Goal: Register for event/course

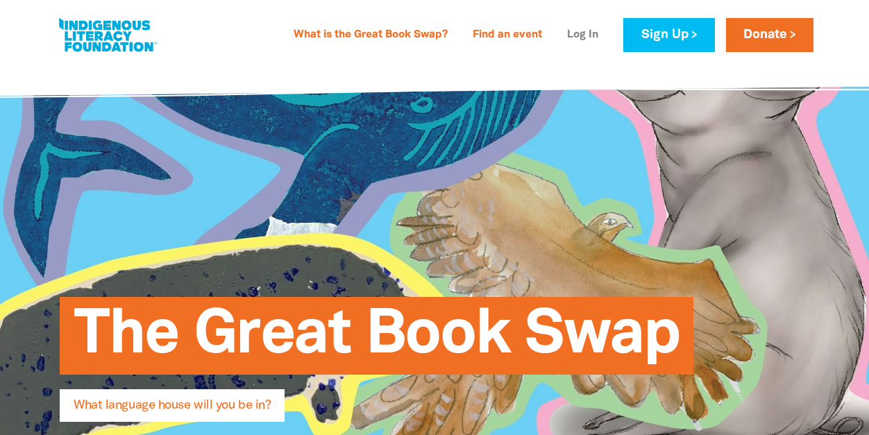
click at [577, 33] on link "Log In" at bounding box center [583, 35] width 48 height 22
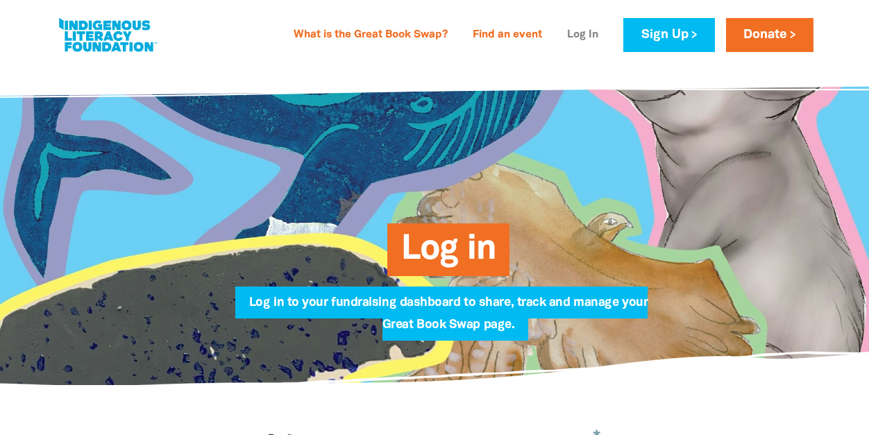
click at [577, 33] on link "Log In" at bounding box center [583, 35] width 48 height 22
click at [574, 33] on link "Log In" at bounding box center [583, 35] width 48 height 22
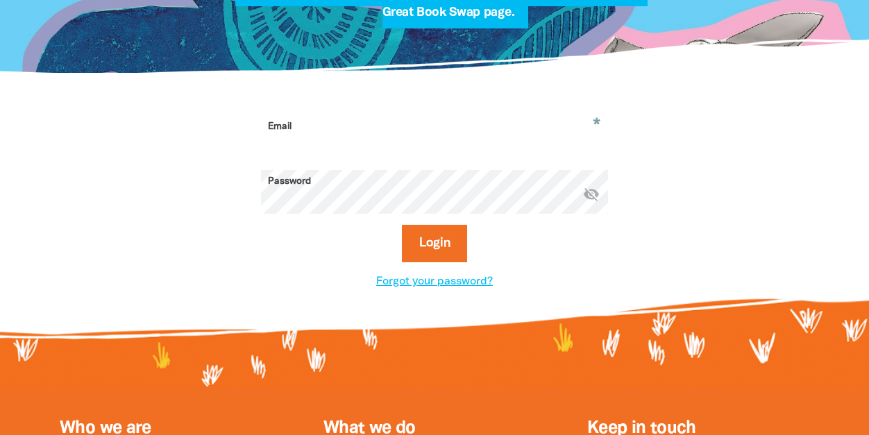
scroll to position [290, 0]
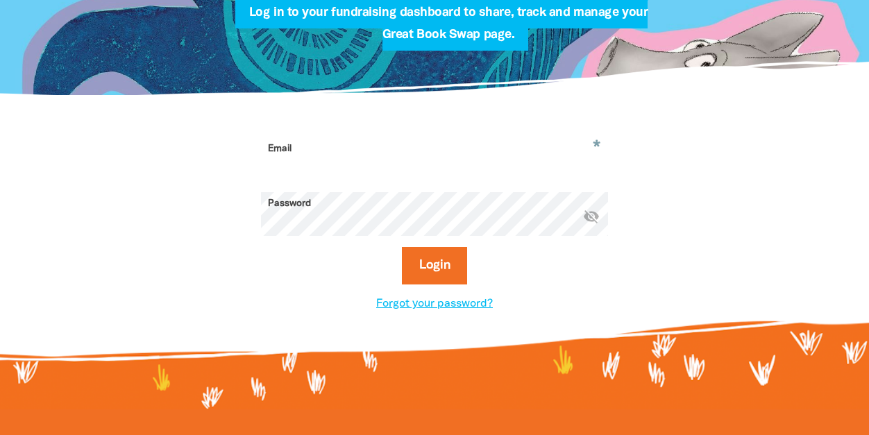
click at [350, 147] on input "Email" at bounding box center [434, 159] width 347 height 44
type input "[EMAIL_ADDRESS][DOMAIN_NAME]"
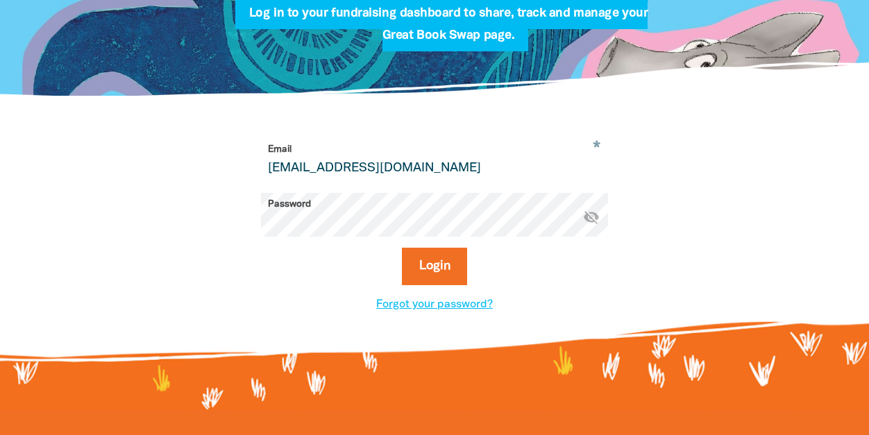
click at [589, 214] on icon "visibility_off" at bounding box center [591, 217] width 17 height 17
click at [437, 265] on button "Login" at bounding box center [435, 266] width 66 height 37
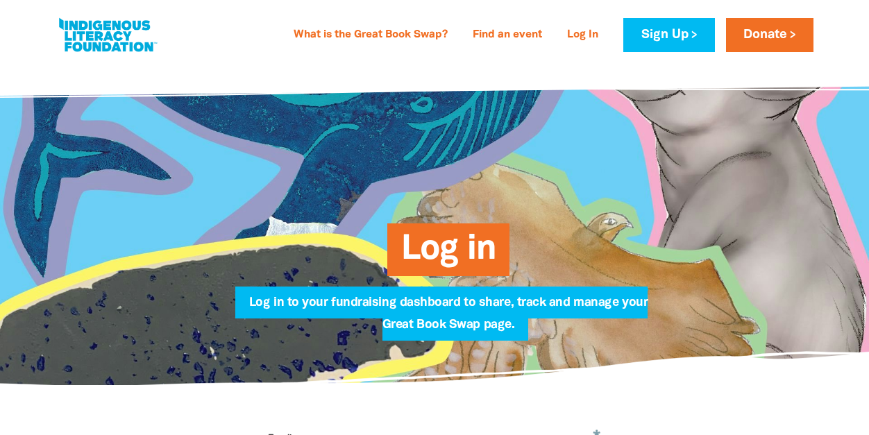
select select "k12"
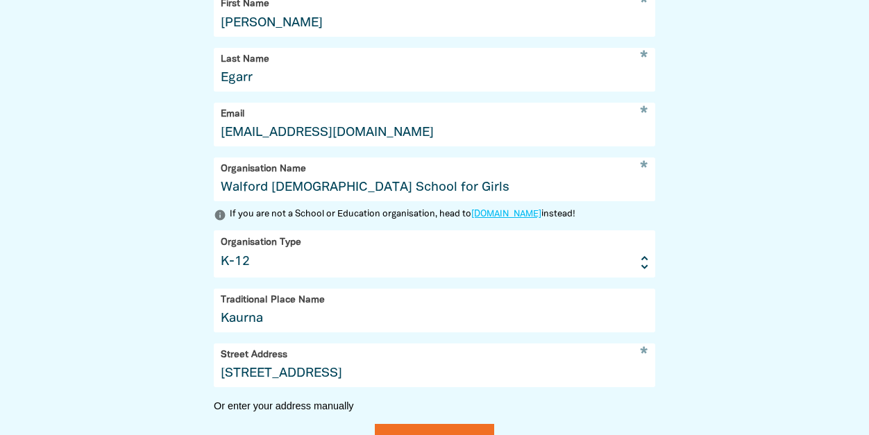
scroll to position [545, 0]
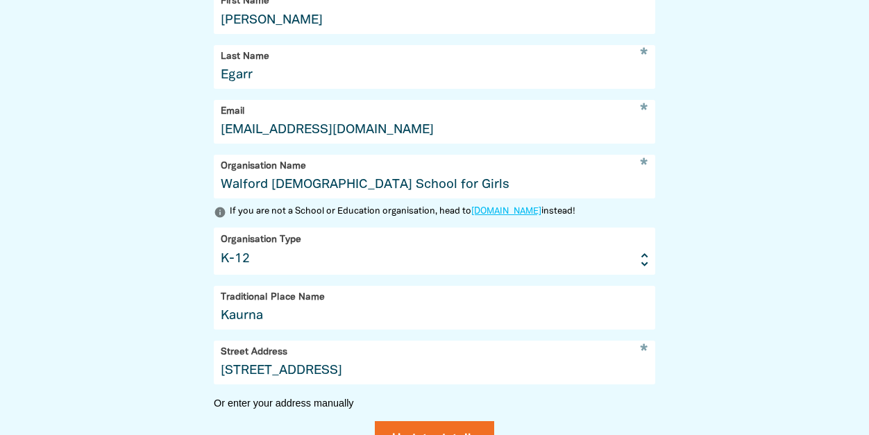
click at [431, 185] on input "Walford Anglican School for Girls" at bounding box center [435, 177] width 442 height 44
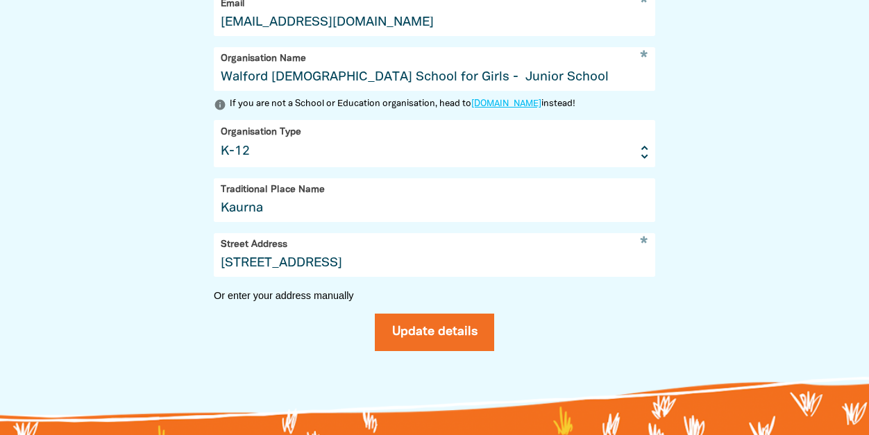
scroll to position [662, 0]
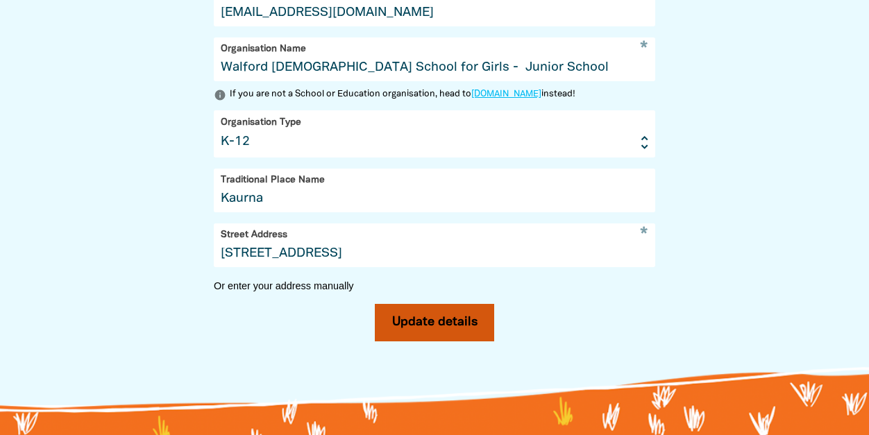
type input "Walford [DEMOGRAPHIC_DATA] School for Girls - Junior School"
drag, startPoint x: 444, startPoint y: 321, endPoint x: 458, endPoint y: 322, distance: 14.6
click at [444, 321] on button "Update details" at bounding box center [435, 322] width 120 height 37
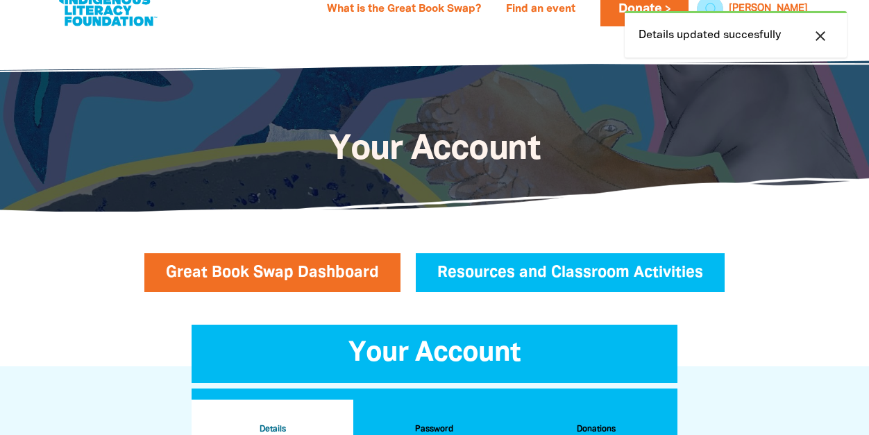
scroll to position [0, 0]
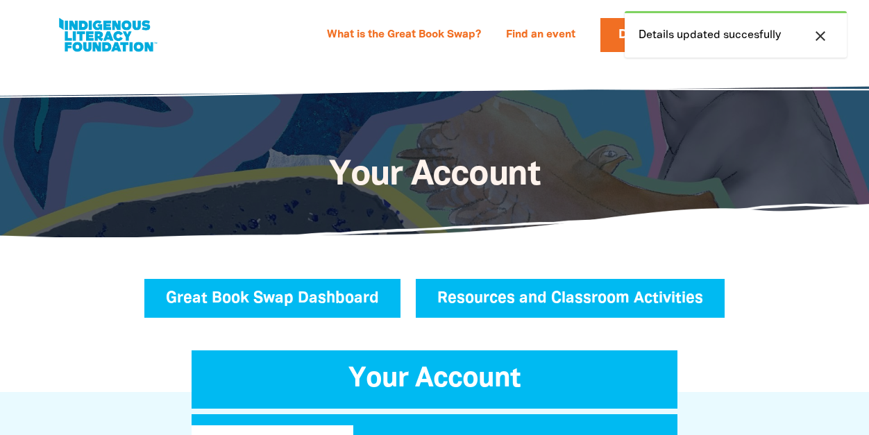
click at [293, 298] on link "Great Book Swap Dashboard" at bounding box center [272, 298] width 256 height 39
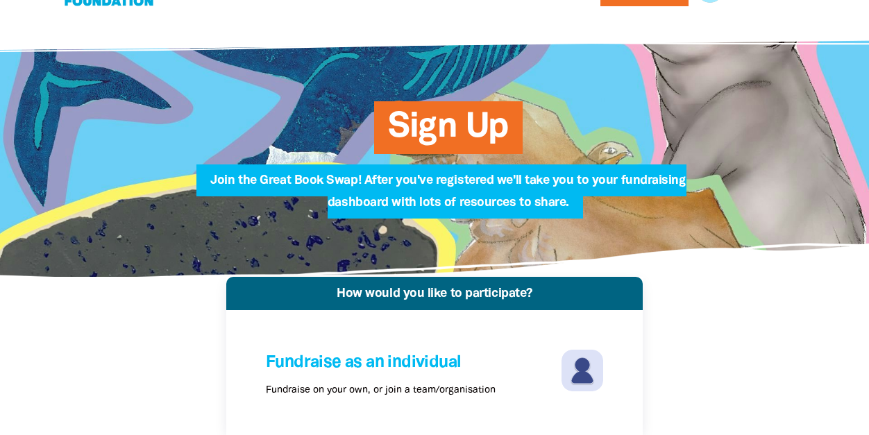
scroll to position [37, 0]
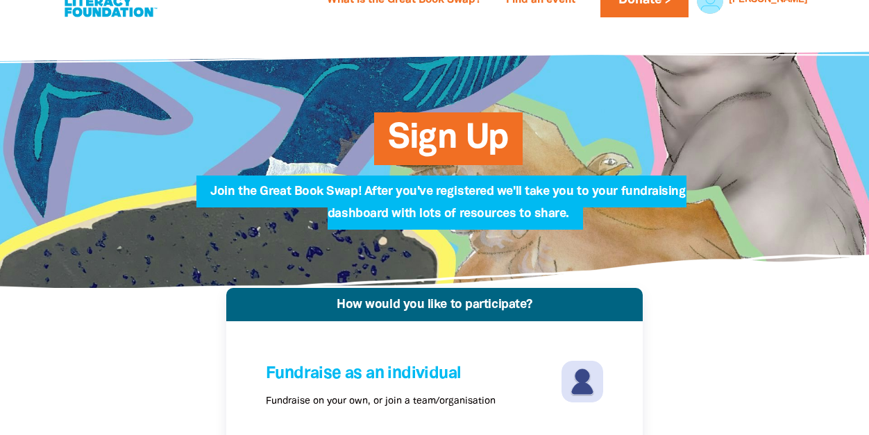
click at [432, 148] on span "Sign Up" at bounding box center [448, 144] width 121 height 42
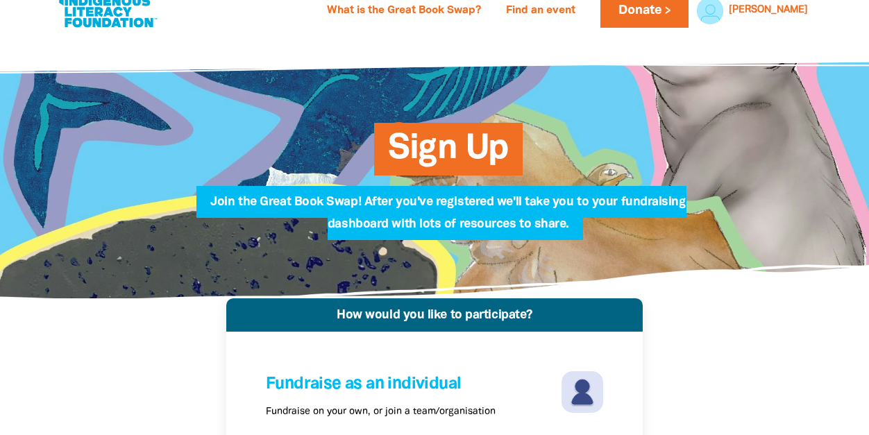
scroll to position [0, 0]
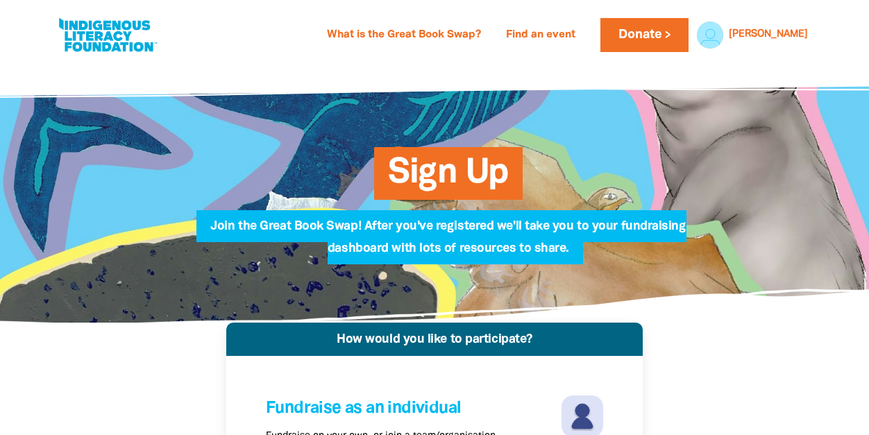
click at [469, 169] on span "Sign Up" at bounding box center [448, 179] width 121 height 42
click at [579, 31] on link "Find an event" at bounding box center [541, 35] width 86 height 22
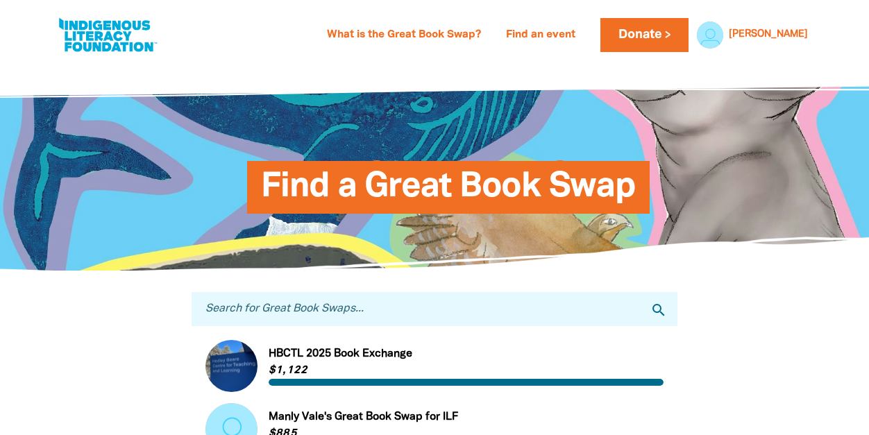
click at [455, 310] on input "Search for Great Book Swaps..." at bounding box center [435, 309] width 486 height 34
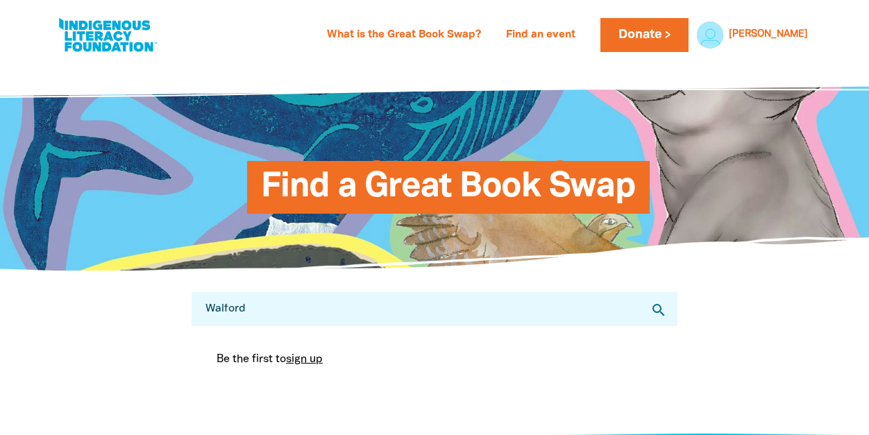
type input "Walford"
click at [605, 157] on div "Find a Great Book Swap" at bounding box center [434, 166] width 537 height 139
click at [414, 33] on link "What is the Great Book Swap?" at bounding box center [404, 35] width 171 height 22
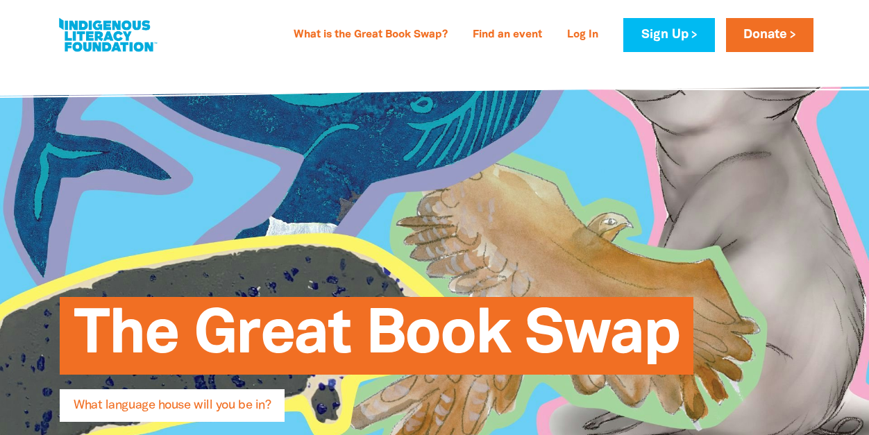
type input "[PERSON_NAME]"
type input "Egarr"
type input "[EMAIL_ADDRESS][DOMAIN_NAME]"
type input "Walford [DEMOGRAPHIC_DATA] School for Girls - Junior School"
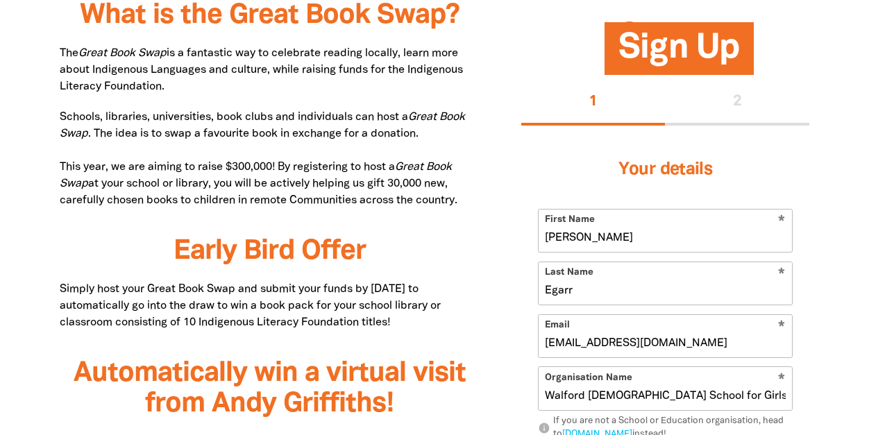
select select "k12"
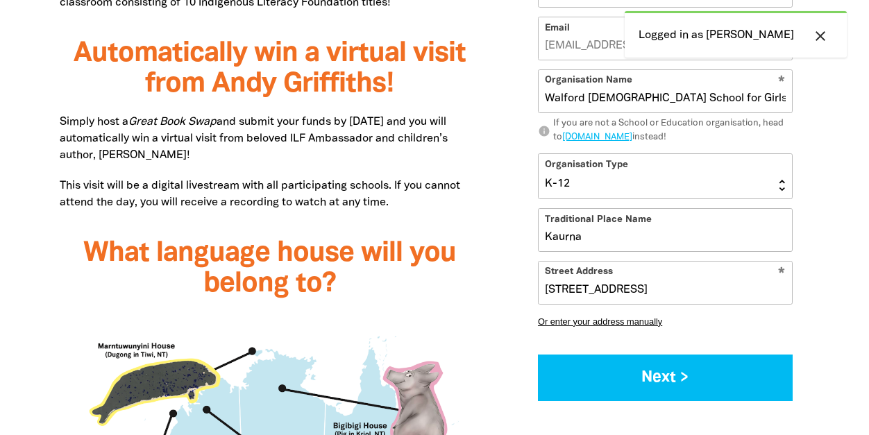
scroll to position [1072, 0]
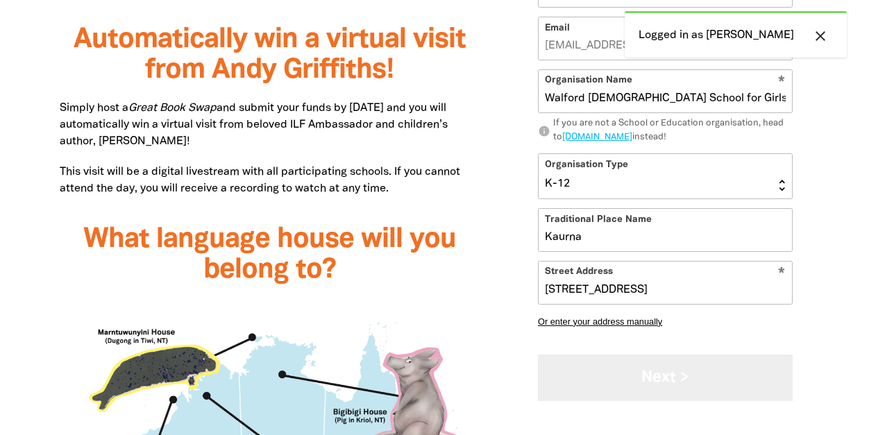
click at [657, 375] on button "Next >" at bounding box center [665, 378] width 255 height 47
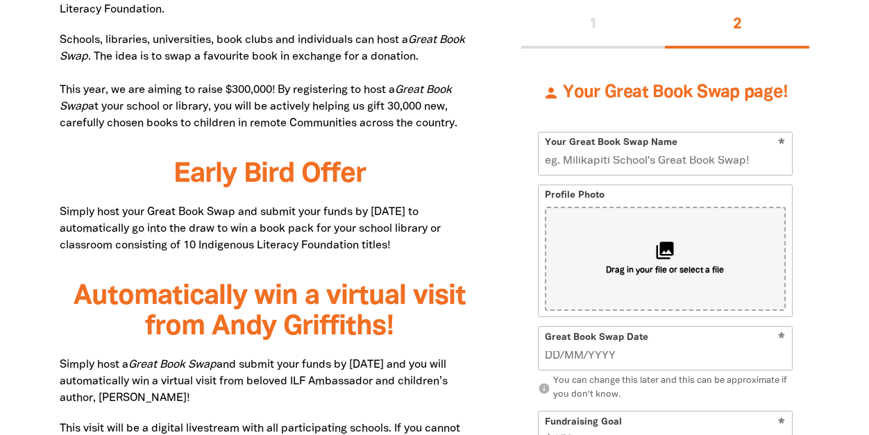
scroll to position [806, 0]
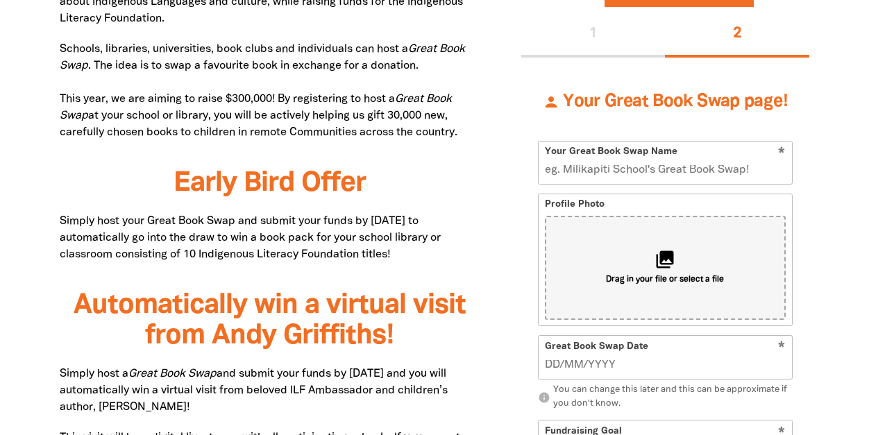
click at [726, 168] on input "Your Great Book Swap Name" at bounding box center [665, 163] width 253 height 42
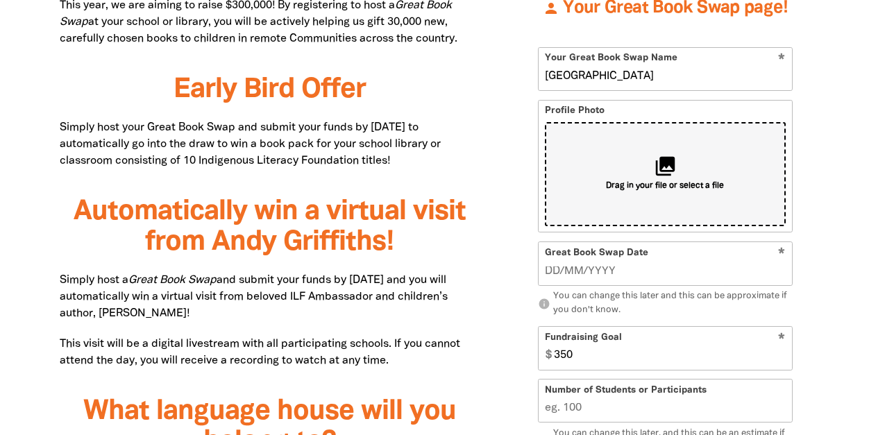
scroll to position [912, 0]
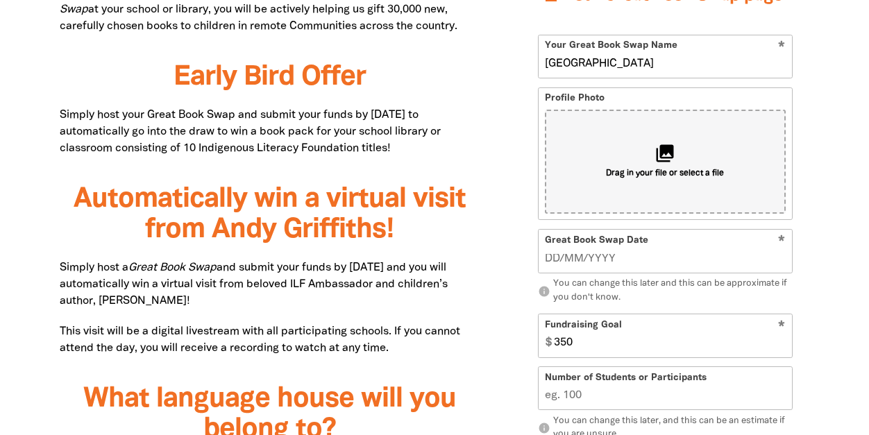
type input "[GEOGRAPHIC_DATA]"
click at [662, 254] on input "__/__/____" at bounding box center [666, 258] width 242 height 15
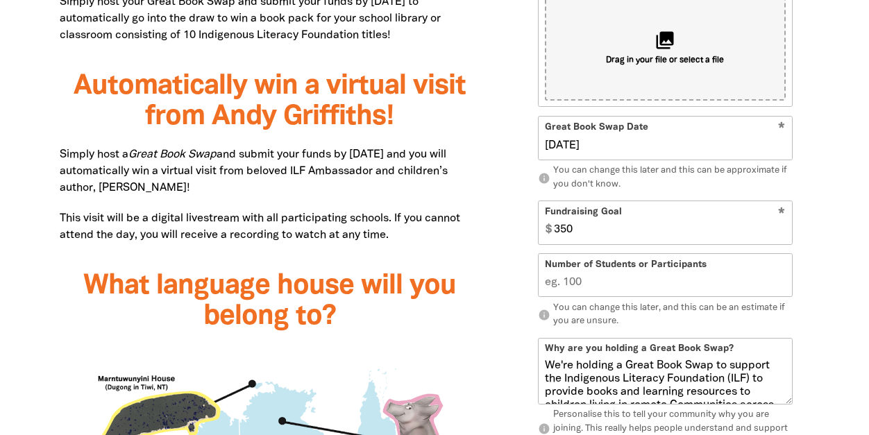
scroll to position [1027, 0]
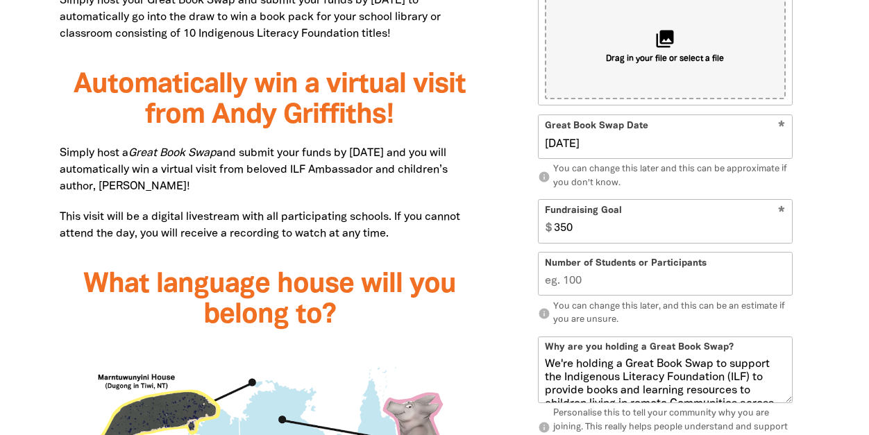
type input "03/09/2025"
drag, startPoint x: 584, startPoint y: 282, endPoint x: 521, endPoint y: 278, distance: 62.6
click at [521, 278] on div "person Your Great Book Swap page! * Your Great Book Swap Name Walford Junior Sc…" at bounding box center [665, 306] width 288 height 939
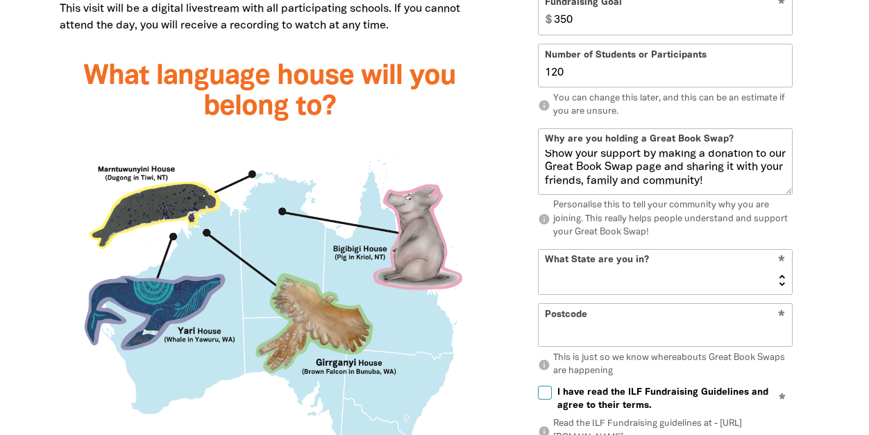
scroll to position [1237, 0]
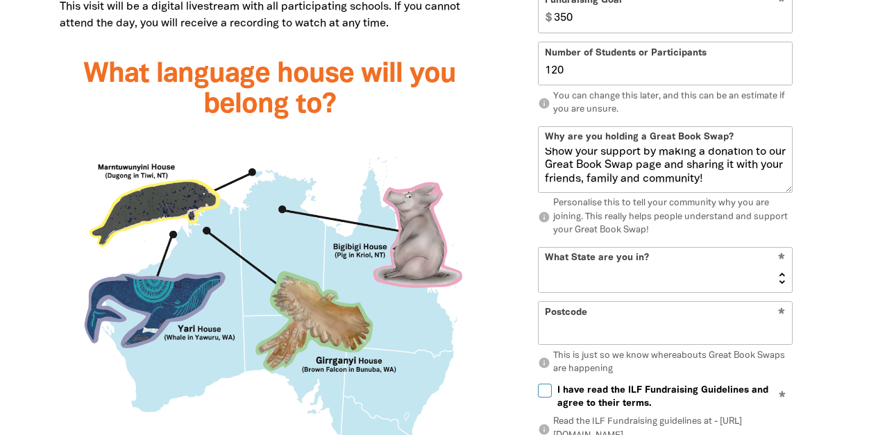
type input "120"
click at [782, 279] on select "NSW VIC QLD NT WA SA TAS ACT" at bounding box center [665, 270] width 253 height 44
select select "SA"
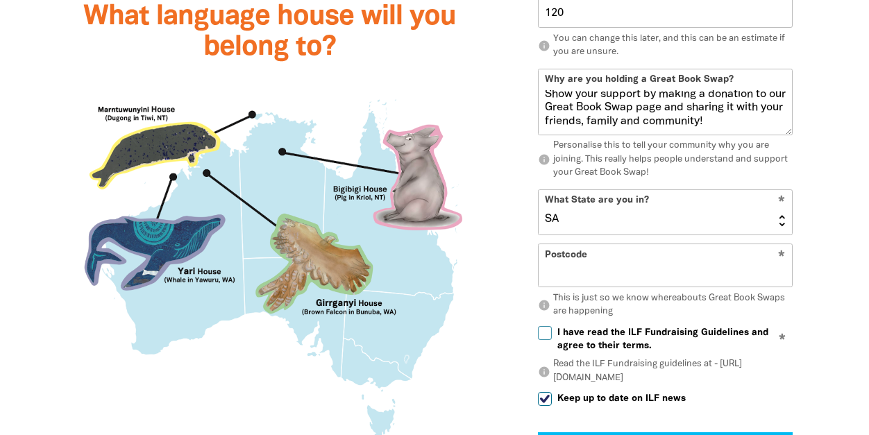
click at [680, 268] on input "Postcode" at bounding box center [665, 266] width 253 height 42
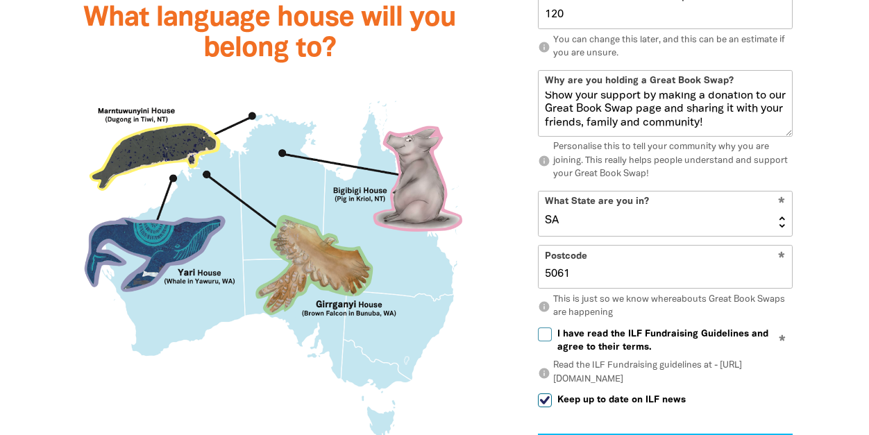
type input "5061"
click at [546, 332] on input "I have read the ILF Fundraising Guidelines and agree to their terms." at bounding box center [545, 335] width 14 height 14
checkbox input "true"
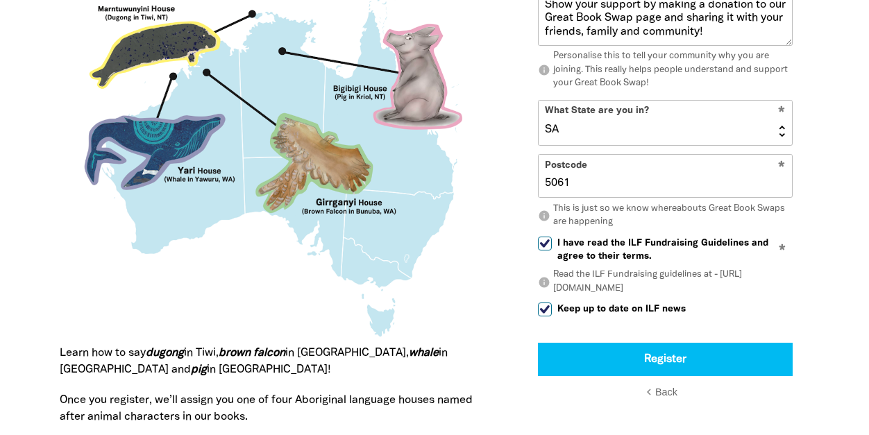
scroll to position [1409, 0]
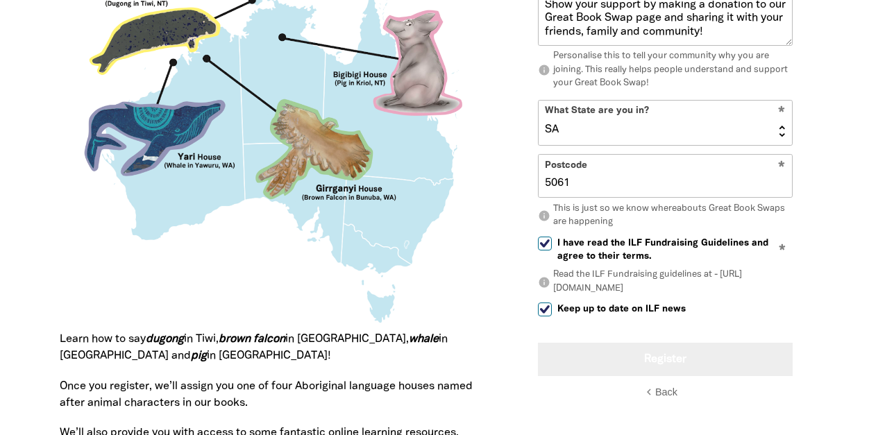
click at [672, 356] on button "Register" at bounding box center [665, 359] width 255 height 33
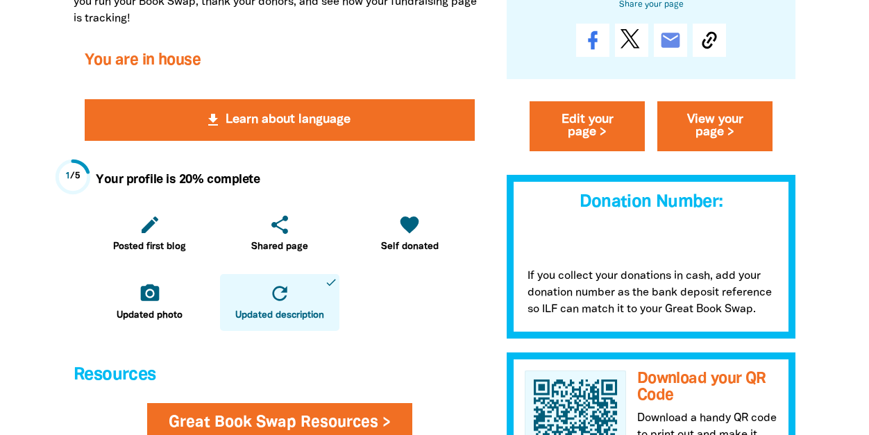
scroll to position [342, 0]
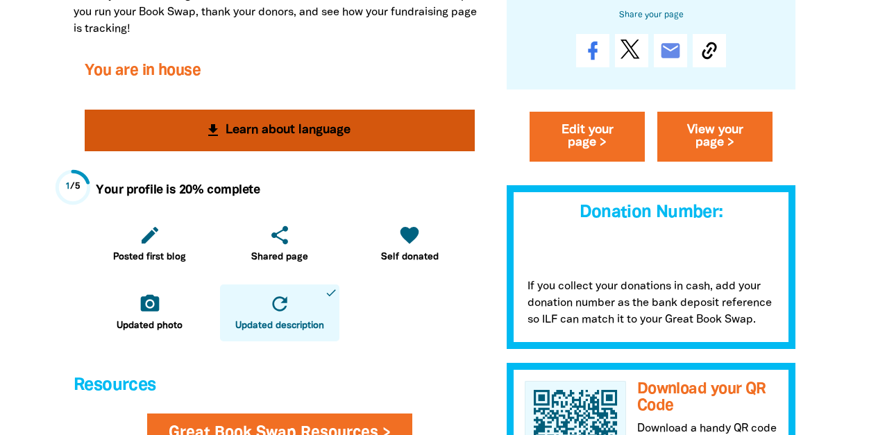
click at [214, 126] on icon "get_app" at bounding box center [213, 130] width 17 height 17
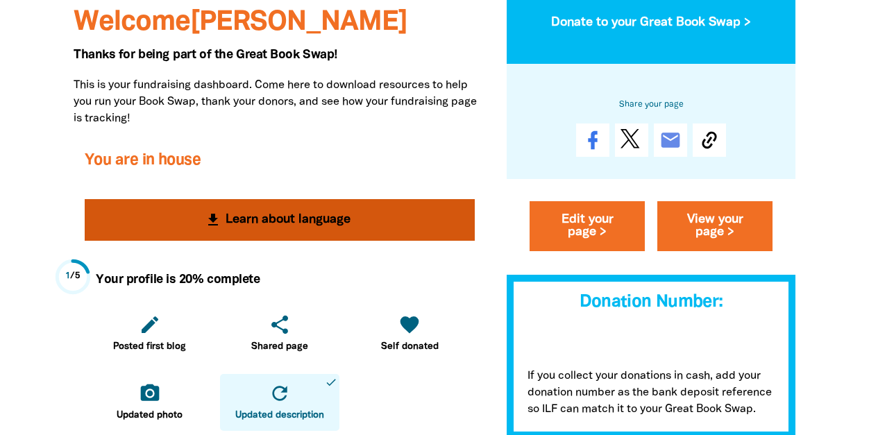
scroll to position [0, 0]
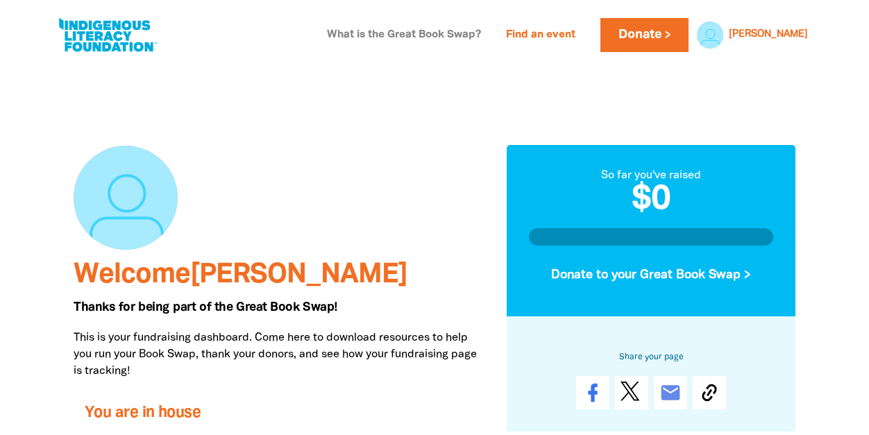
click at [437, 35] on link "What is the Great Book Swap?" at bounding box center [404, 35] width 171 height 22
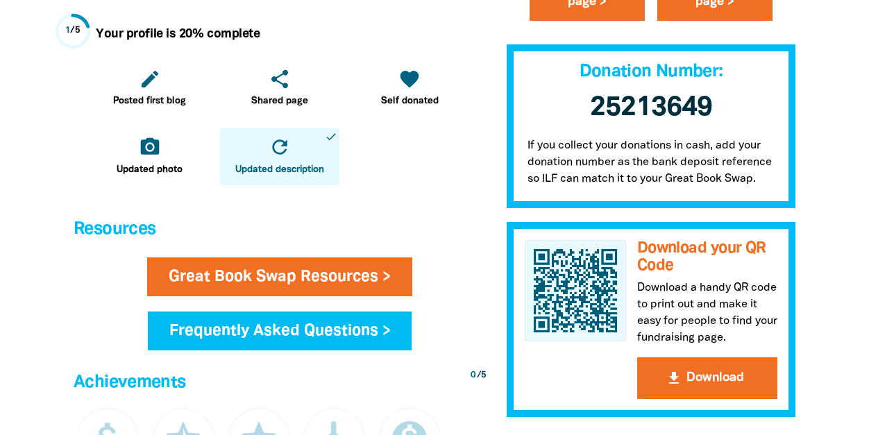
scroll to position [631, 0]
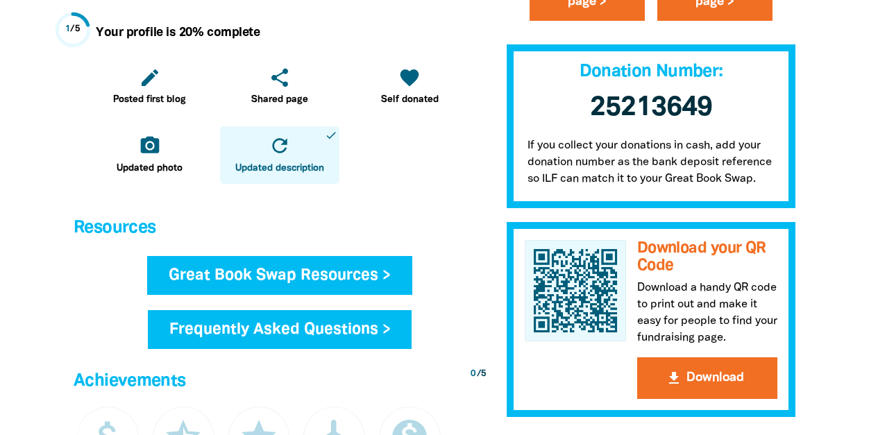
click at [362, 273] on link "Great Book Swap Resources >" at bounding box center [279, 275] width 265 height 39
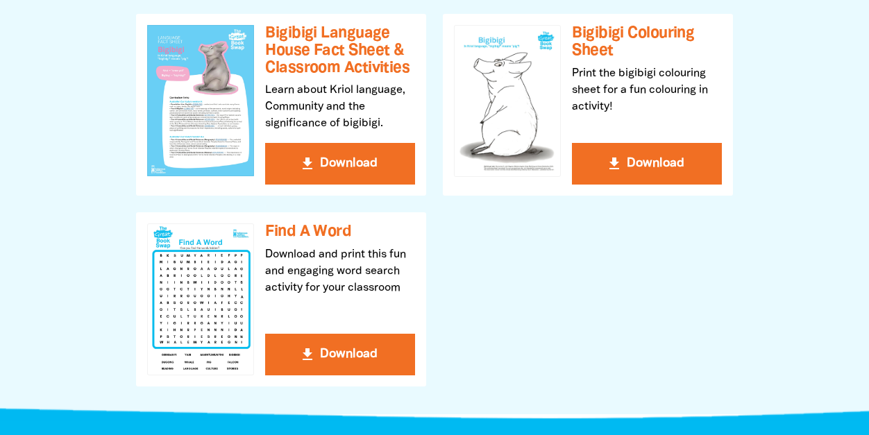
scroll to position [1059, 0]
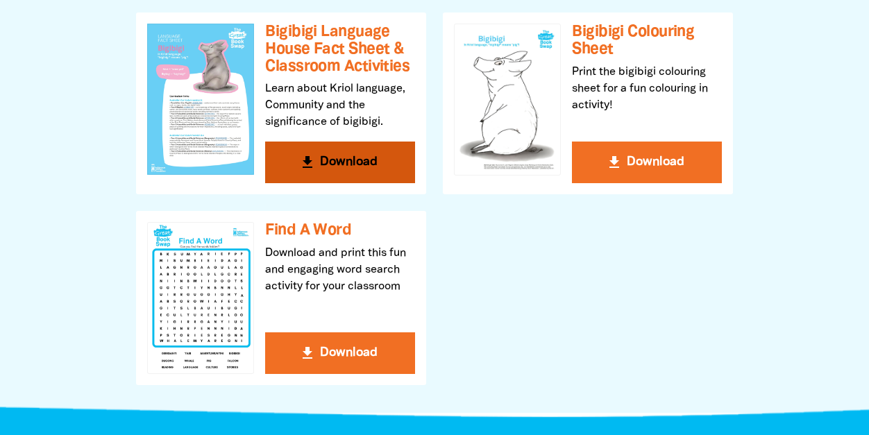
click at [338, 164] on button "get_app Download" at bounding box center [340, 163] width 150 height 42
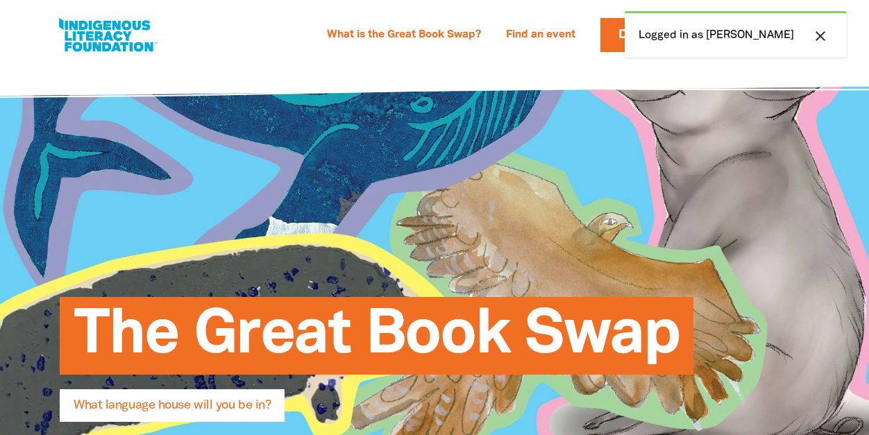
select select "k12"
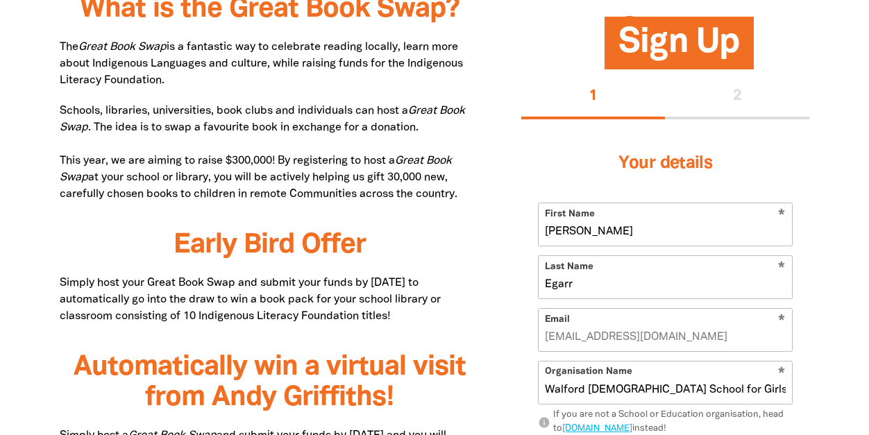
scroll to position [752, 0]
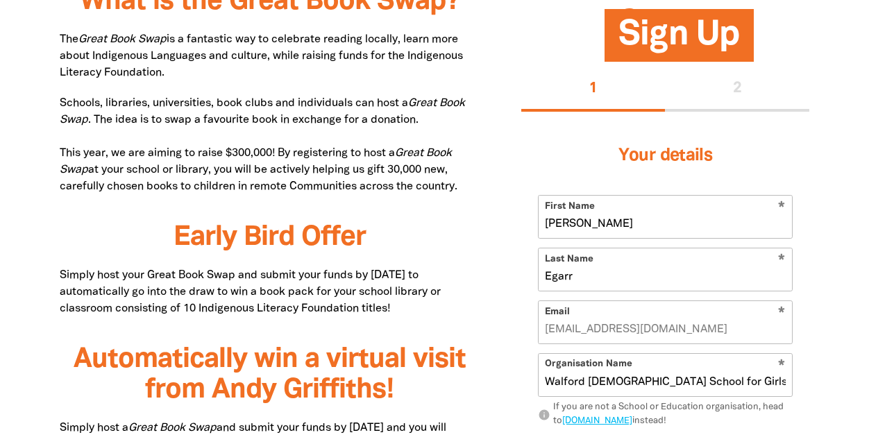
drag, startPoint x: 62, startPoint y: 101, endPoint x: 477, endPoint y: 183, distance: 423.2
click at [477, 183] on p "Schools, libraries, universities, book clubs and individuals can host a Great B…" at bounding box center [270, 145] width 420 height 100
copy p "Schools, libraries, universities, book clubs and individuals can host a Great B…"
